Goal: Check status: Check status

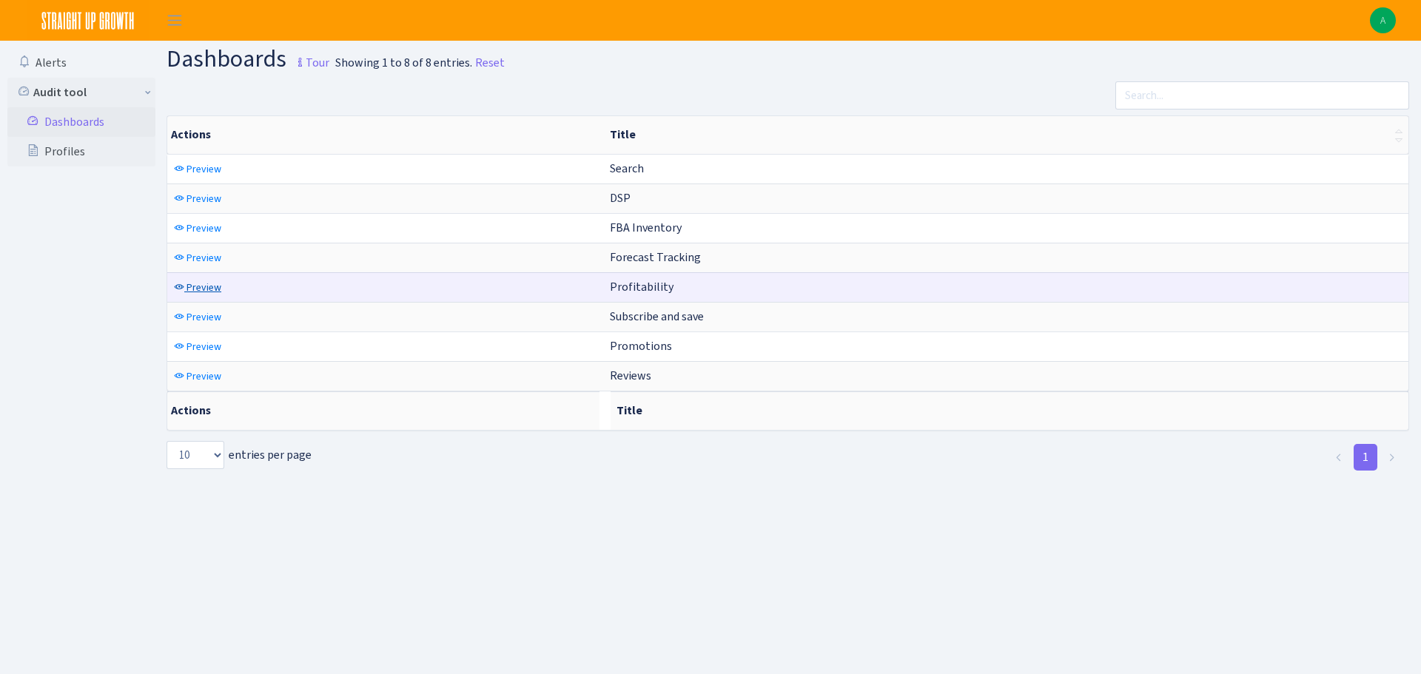
click at [206, 286] on span "Preview" at bounding box center [204, 288] width 35 height 14
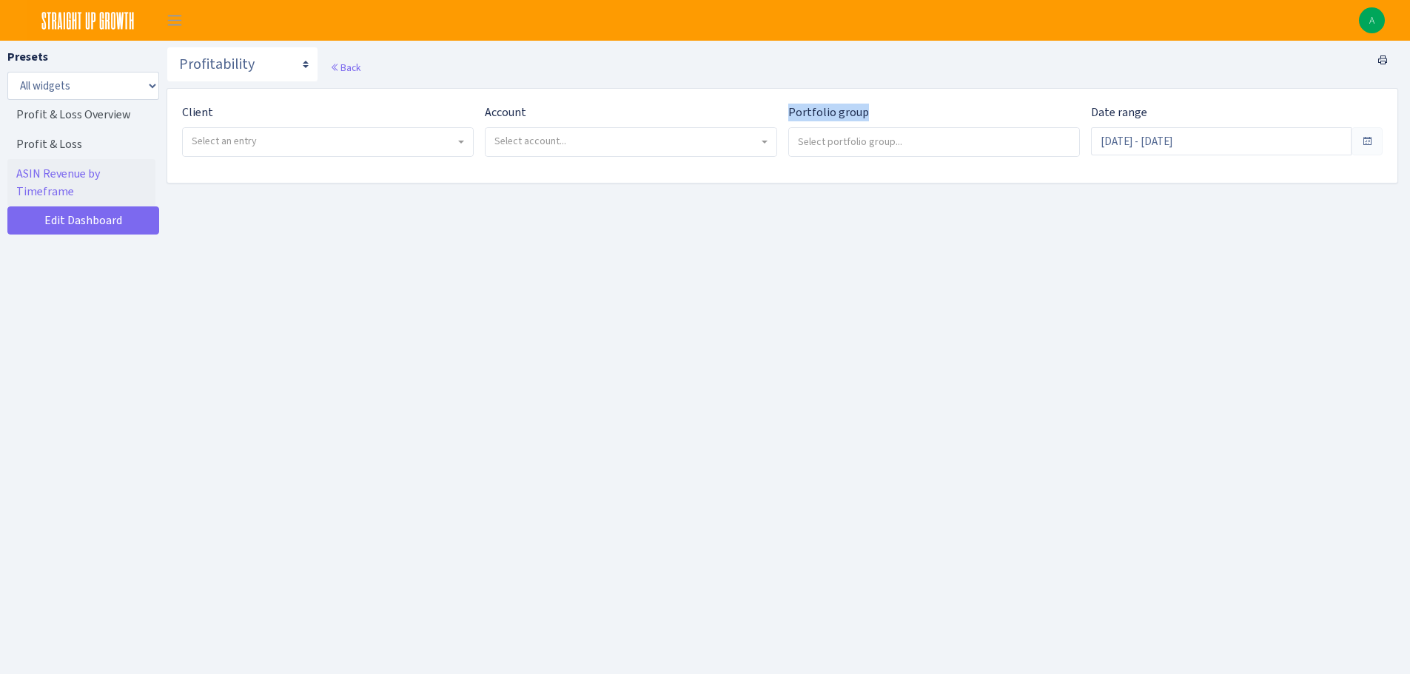
drag, startPoint x: 0, startPoint y: 0, endPoint x: 916, endPoint y: 102, distance: 921.3
click at [916, 102] on div "Client - Sky Organics <span class="badge badge-success">Current</span><span cla…" at bounding box center [782, 136] width 1230 height 94
click at [306, 139] on span "Select an entry" at bounding box center [324, 141] width 264 height 15
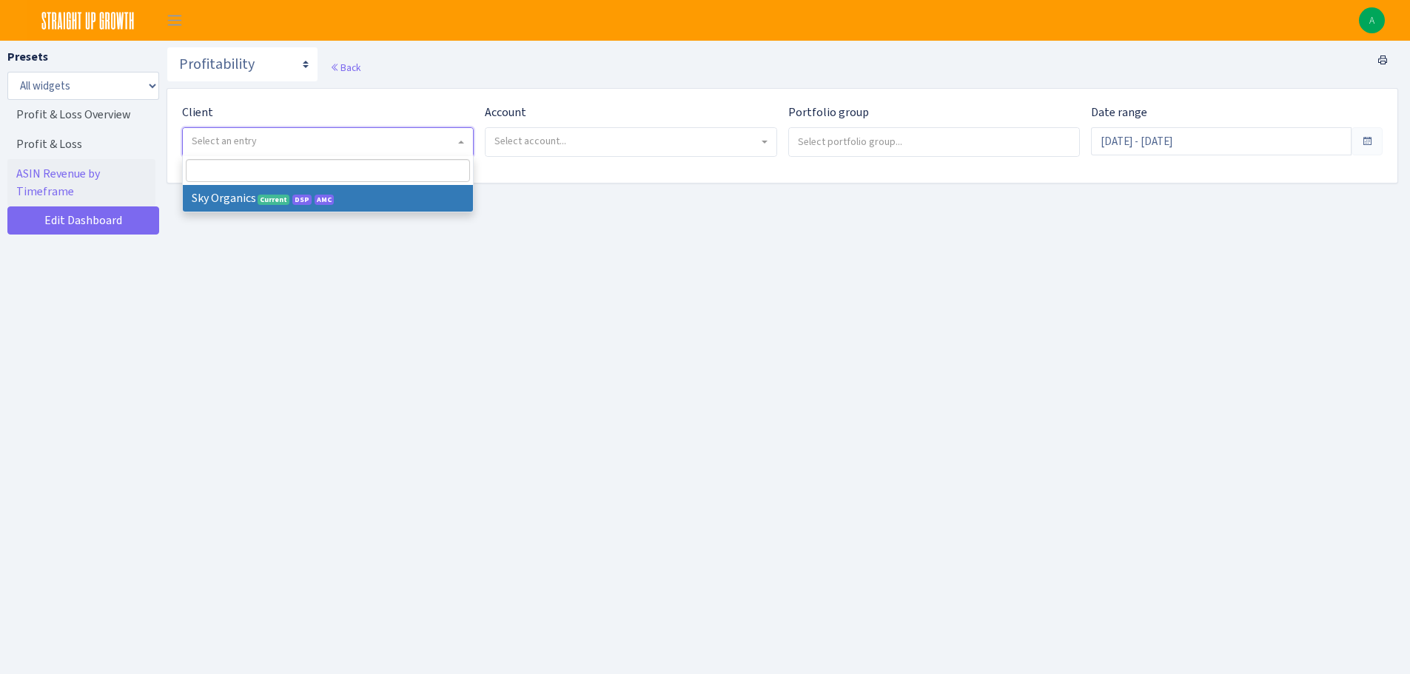
select select "328"
select select
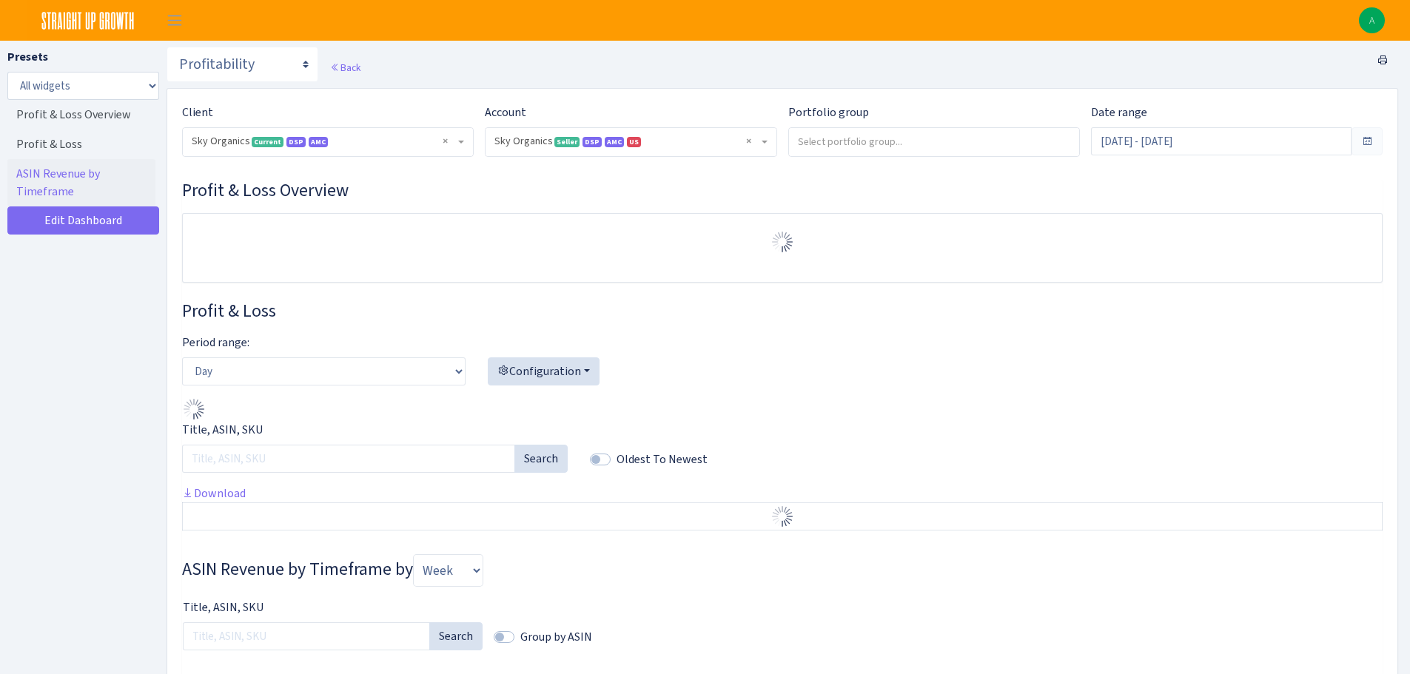
select select "[CREDIT_CARD_NUMBER]"
click at [827, 59] on div "Back" at bounding box center [783, 67] width 1232 height 41
click at [1172, 144] on input "Aug 16, 2025 - Sep 14, 2025" at bounding box center [1221, 141] width 261 height 28
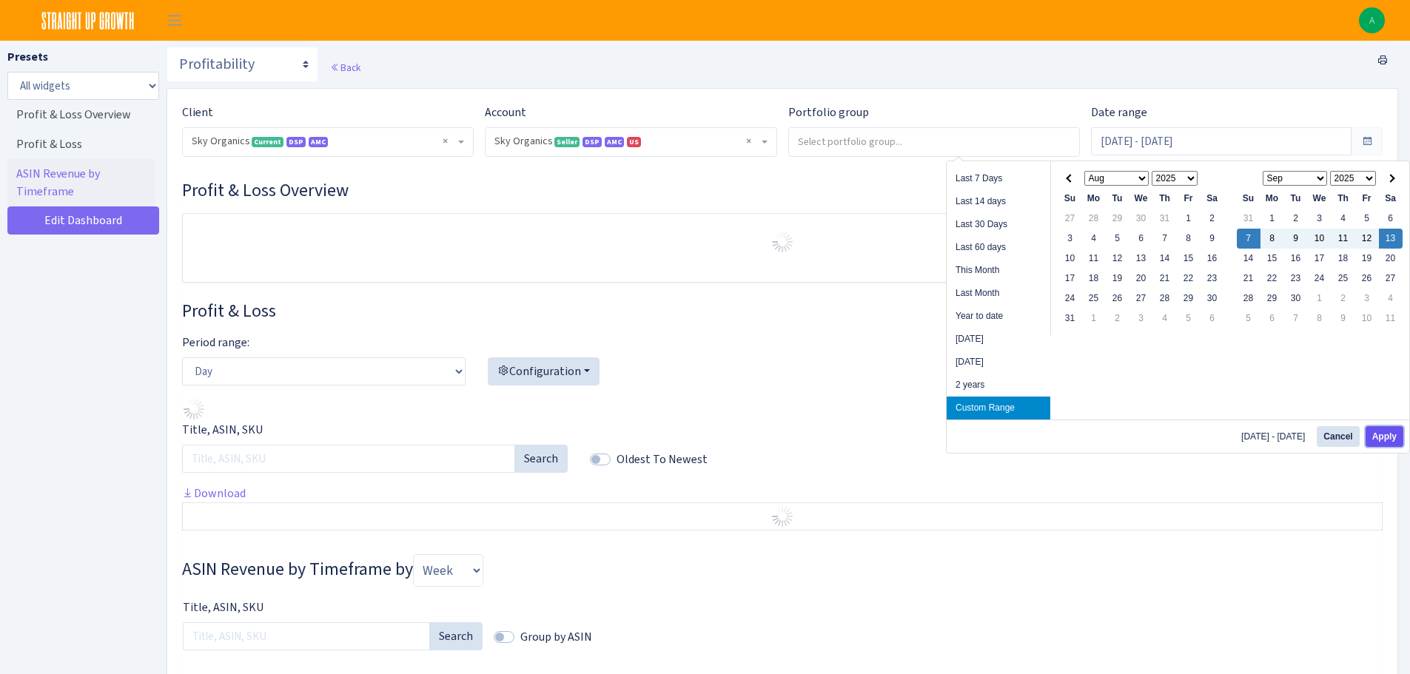
click at [1377, 432] on button "Apply" at bounding box center [1385, 436] width 38 height 21
type input "[DATE] - [DATE]"
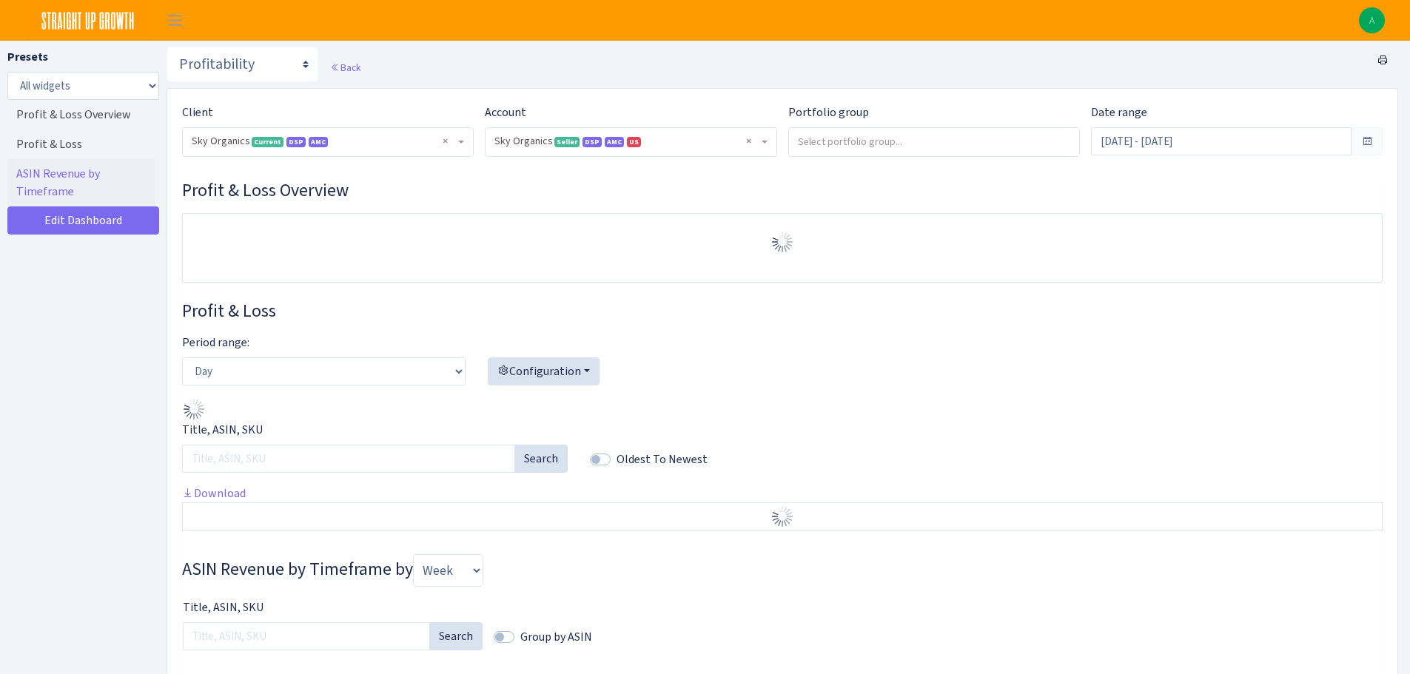
select select "[CREDIT_CARD_NUMBER]"
click at [266, 367] on select "Day Week Month" at bounding box center [323, 372] width 283 height 28
select select "week"
click at [182, 358] on select "Day Week Month" at bounding box center [323, 372] width 283 height 28
click at [883, 377] on div "Configuration Account overview Refund analysis Sales analysis Sales Units sold …" at bounding box center [681, 366] width 408 height 64
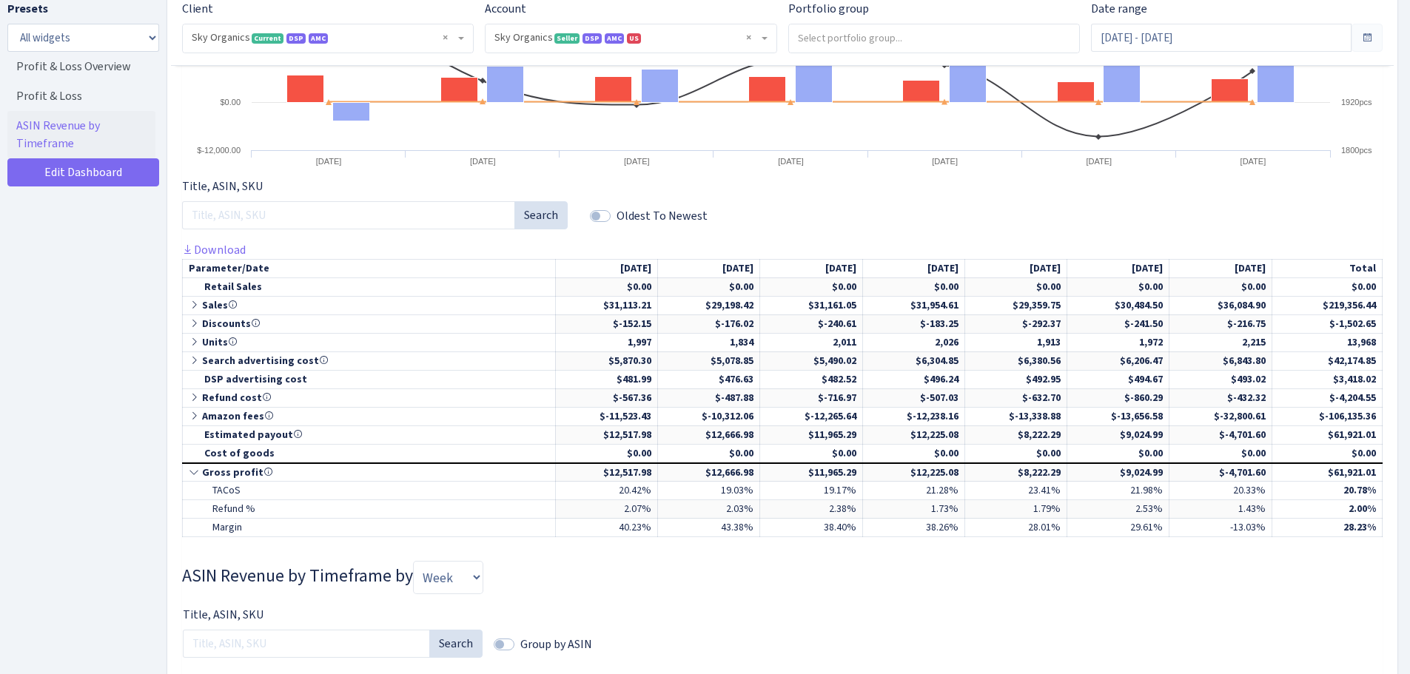
scroll to position [563, 0]
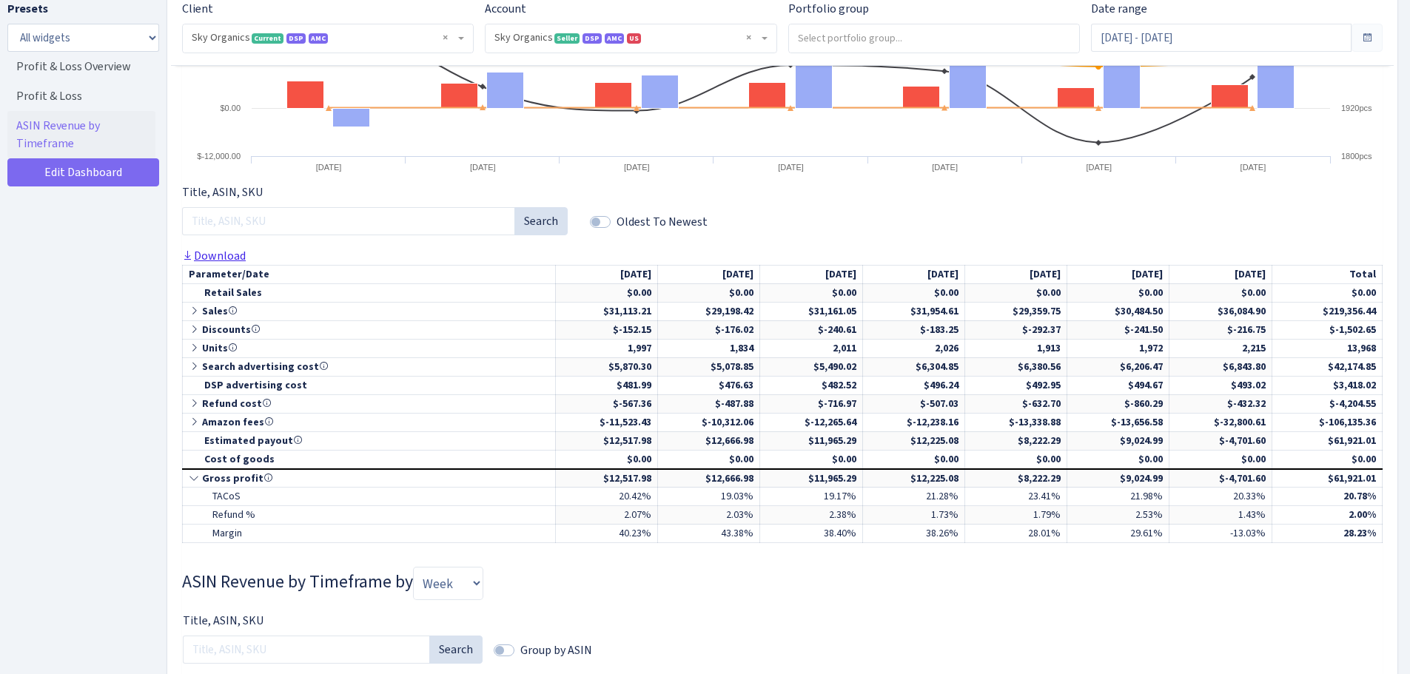
click at [215, 256] on link "Download" at bounding box center [214, 256] width 64 height 16
